Goal: Transaction & Acquisition: Download file/media

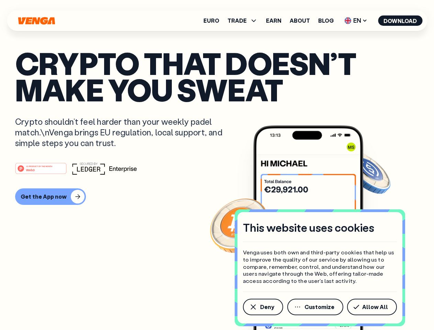
click at [217, 165] on div "#1 PRODUCT OF THE MONTH Web3" at bounding box center [217, 168] width 404 height 12
click at [263, 307] on span "Deny" at bounding box center [267, 307] width 14 height 6
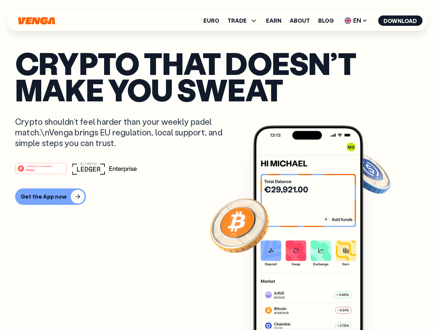
click at [316, 307] on img at bounding box center [309, 241] width 110 height 230
click at [374, 307] on article "Crypto that doesn’t make you sweat Crypto shouldn’t feel harder than your weekl…" at bounding box center [217, 179] width 404 height 258
click at [245, 21] on span "TRADE" at bounding box center [237, 21] width 19 height 6
click at [356, 21] on span "EN" at bounding box center [356, 20] width 28 height 11
click at [401, 21] on button "Download" at bounding box center [400, 20] width 44 height 10
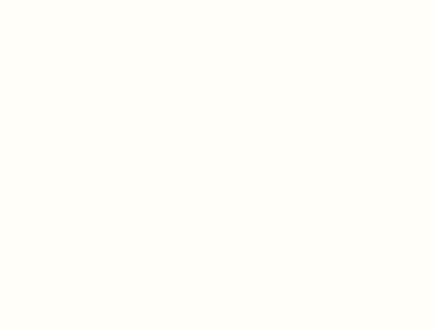
click at [217, 0] on html "This website uses cookies Venga uses both own and third-party cookies that help…" at bounding box center [217, 0] width 434 height 0
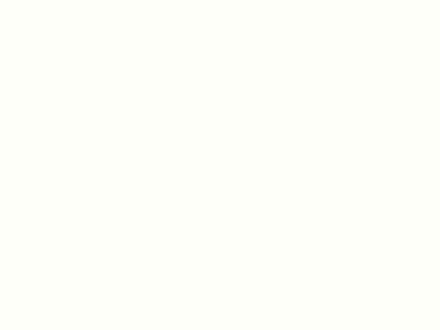
click at [50, 0] on html "This website uses cookies Venga uses both own and third-party cookies that help…" at bounding box center [220, 0] width 440 height 0
click at [42, 0] on html "This website uses cookies Venga uses both own and third-party cookies that help…" at bounding box center [220, 0] width 440 height 0
